Goal: Task Accomplishment & Management: Use online tool/utility

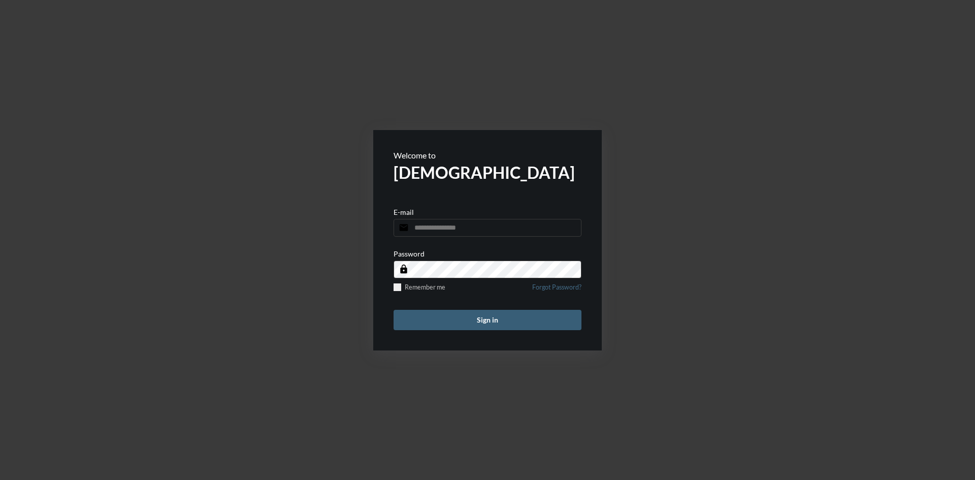
type input "**********"
click at [484, 319] on button "Sign in" at bounding box center [488, 320] width 188 height 20
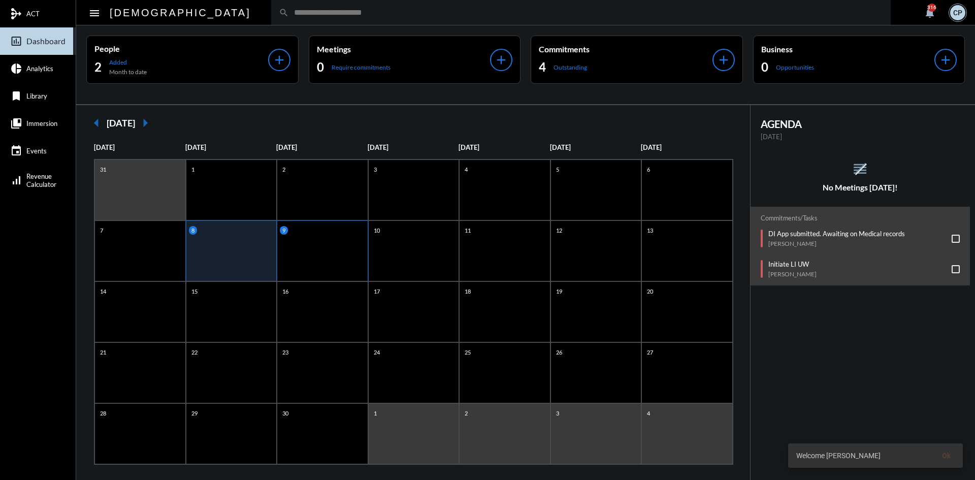
click at [305, 247] on div "9" at bounding box center [322, 250] width 91 height 61
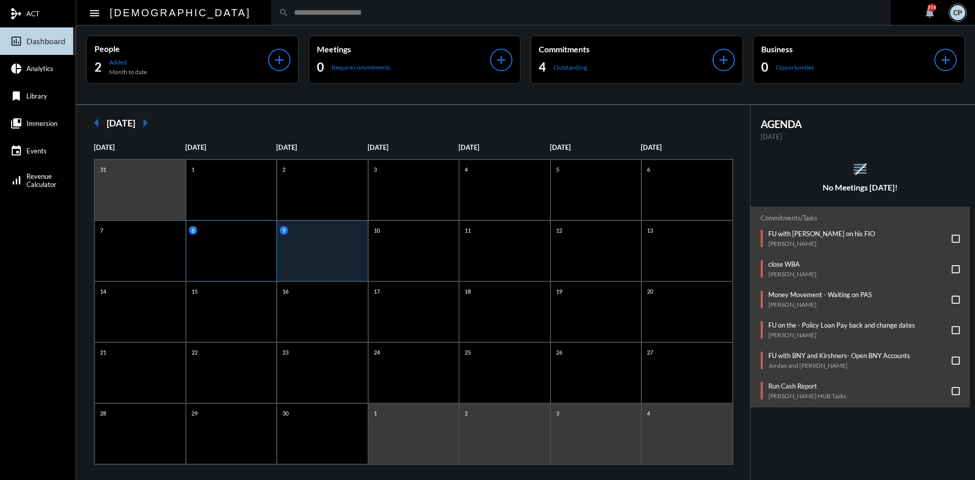
click at [251, 237] on div "8" at bounding box center [231, 250] width 91 height 61
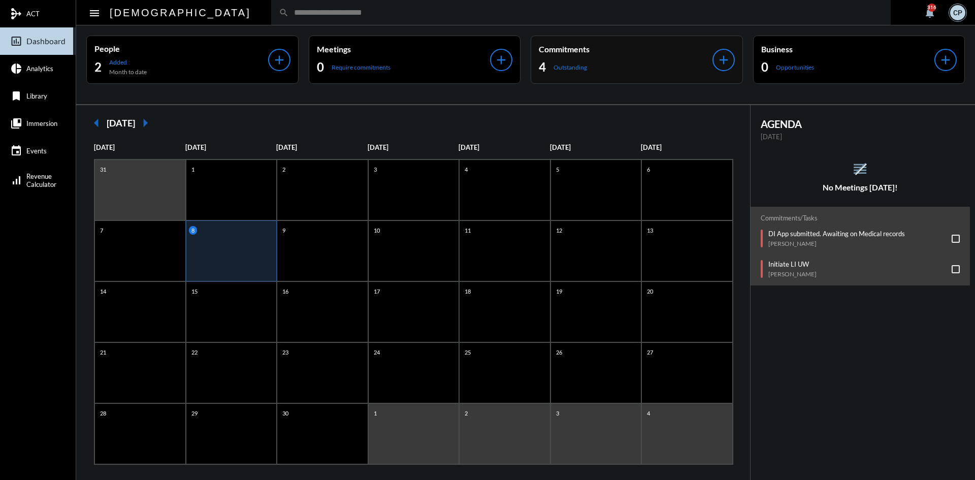
click at [629, 60] on div "4 Outstanding" at bounding box center [626, 67] width 174 height 16
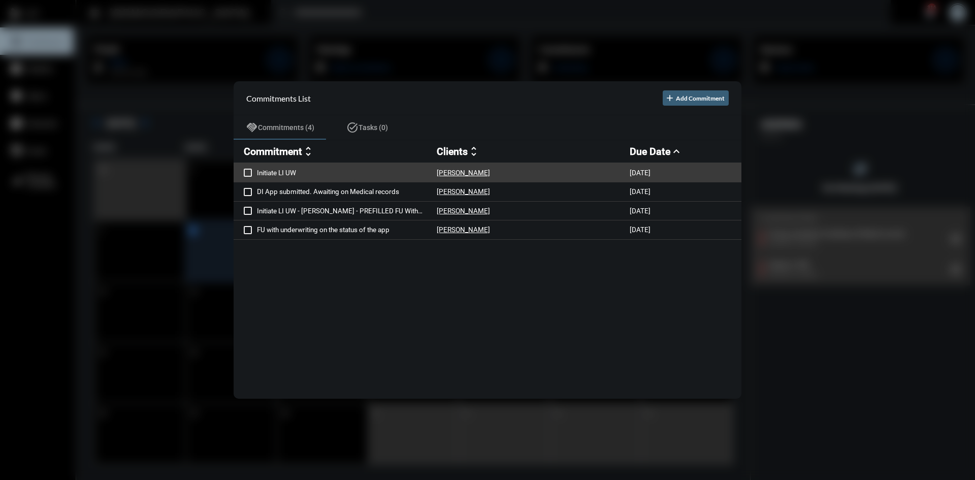
click at [331, 170] on p "Initiate LI UW" at bounding box center [347, 173] width 180 height 8
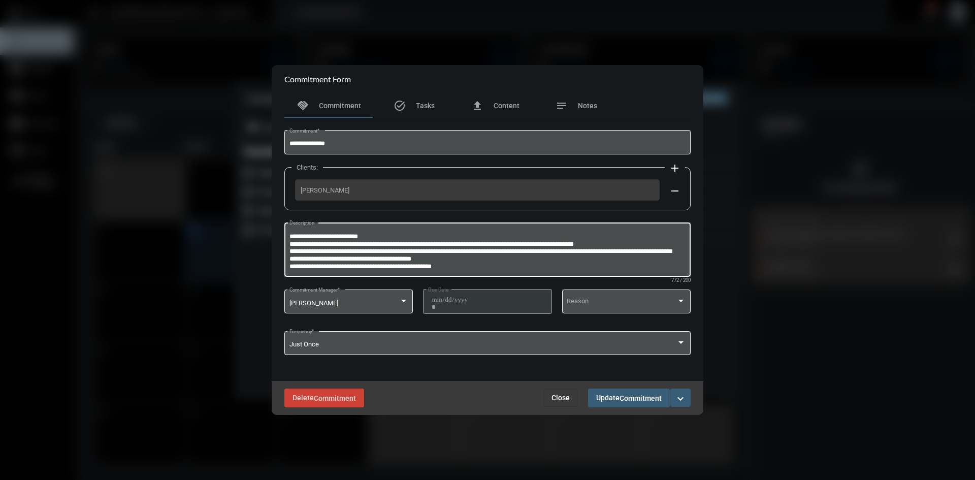
scroll to position [51, 0]
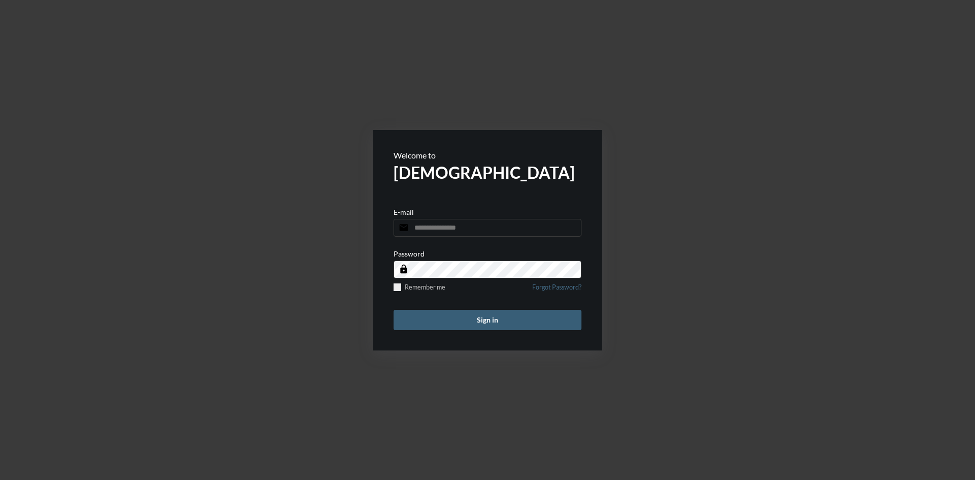
type input "**********"
click at [503, 322] on button "Sign in" at bounding box center [488, 320] width 188 height 20
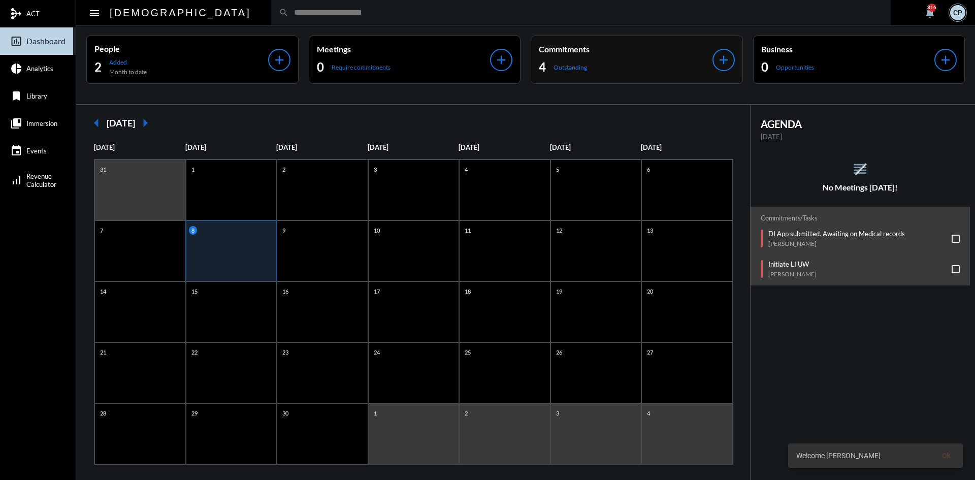
click at [599, 57] on div "Commitments 4 Outstanding" at bounding box center [626, 59] width 174 height 31
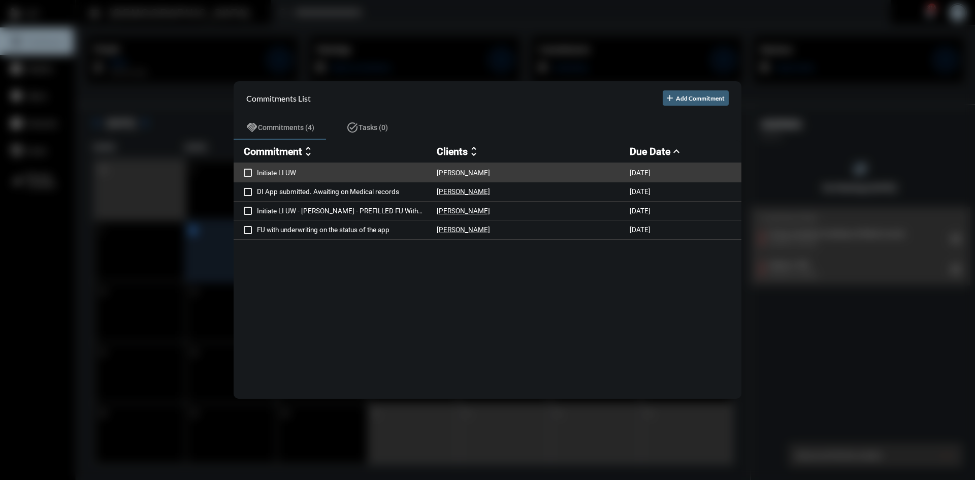
click at [283, 173] on p "Initiate LI UW" at bounding box center [347, 173] width 180 height 8
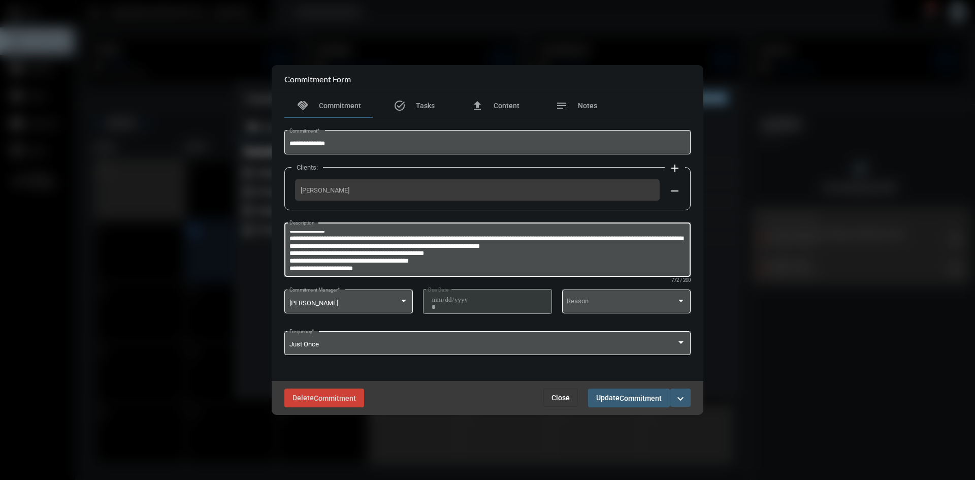
scroll to position [4, 0]
drag, startPoint x: 369, startPoint y: 187, endPoint x: 293, endPoint y: 190, distance: 75.7
click at [293, 190] on div "Clients: add Nathan Faynzilberg remove" at bounding box center [487, 188] width 406 height 43
copy span "Nathan Faynzilberg"
